Goal: Find specific page/section: Find specific page/section

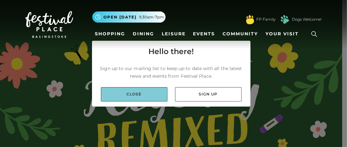
click at [152, 97] on link "Close" at bounding box center [134, 94] width 66 height 14
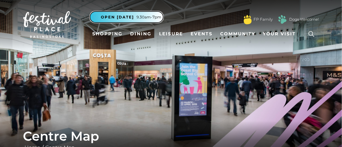
click at [131, 19] on span "Open [DATE]" at bounding box center [117, 17] width 33 height 6
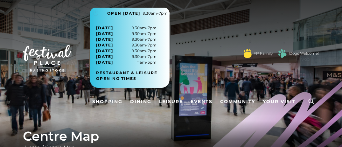
click at [131, 19] on div "Monday 9.30am-7pm Tuesday 9.30am-7pm Wednesday 9.30am-7pm Thursday 9.30am-7pm F…" at bounding box center [129, 53] width 79 height 69
click at [106, 99] on link "Shopping" at bounding box center [107, 102] width 35 height 12
click at [275, 101] on span "Your Visit" at bounding box center [279, 101] width 33 height 7
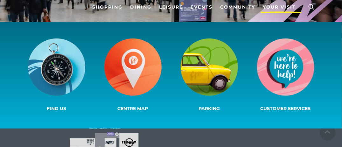
scroll to position [95, 0]
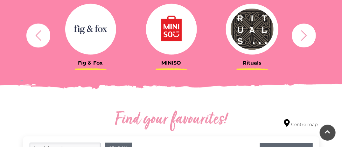
scroll to position [318, 0]
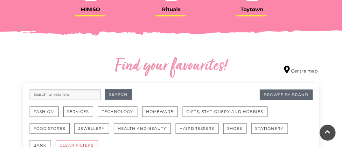
click at [68, 95] on input "search" at bounding box center [65, 94] width 71 height 11
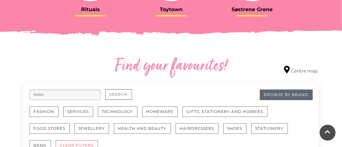
type input "fedex"
click at [117, 93] on button "Search" at bounding box center [118, 94] width 27 height 10
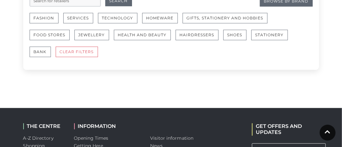
scroll to position [381, 0]
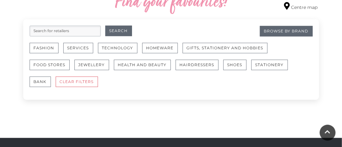
click at [76, 29] on input "search" at bounding box center [65, 31] width 71 height 11
type input "courier"
click at [114, 31] on button "Search" at bounding box center [118, 31] width 27 height 10
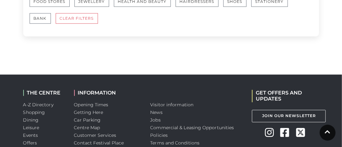
scroll to position [286, 0]
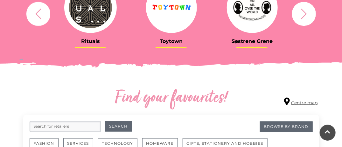
click at [302, 101] on link "Centre map" at bounding box center [300, 102] width 33 height 9
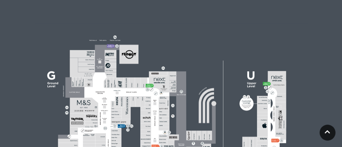
scroll to position [191, 0]
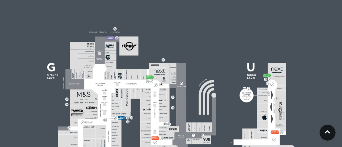
click at [268, 106] on icon at bounding box center [264, 113] width 44 height 83
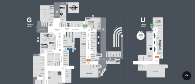
scroll to position [254, 0]
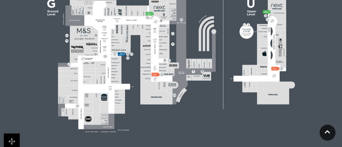
click at [102, 89] on polygon at bounding box center [116, 62] width 116 height 135
drag, startPoint x: 100, startPoint y: 69, endPoint x: 88, endPoint y: 66, distance: 13.0
click at [88, 66] on rect at bounding box center [89, 66] width 12 height 3
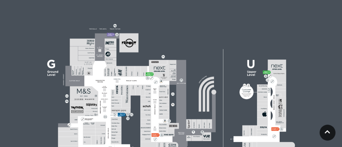
scroll to position [255, 0]
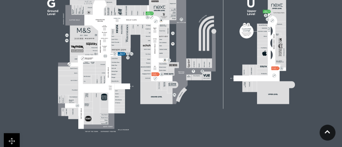
click at [15, 140] on link at bounding box center [12, 141] width 16 height 16
click at [10, 139] on link at bounding box center [12, 141] width 16 height 16
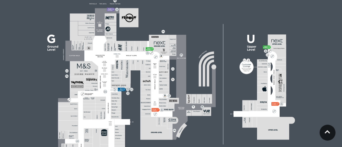
scroll to position [223, 0]
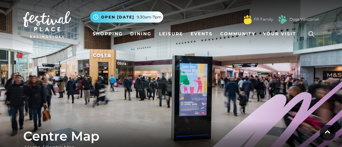
scroll to position [223, 0]
